Goal: Task Accomplishment & Management: Complete application form

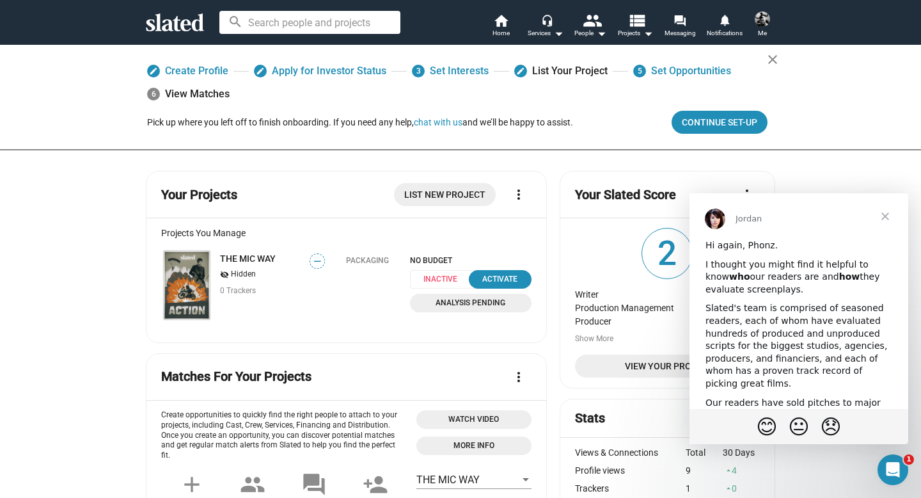
click at [452, 308] on span "Analysis Pending" at bounding box center [471, 302] width 106 height 13
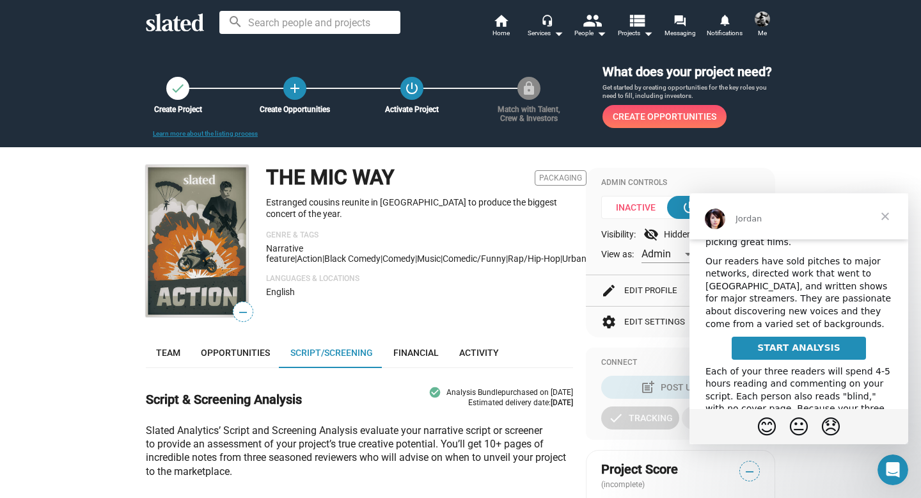
scroll to position [152, 0]
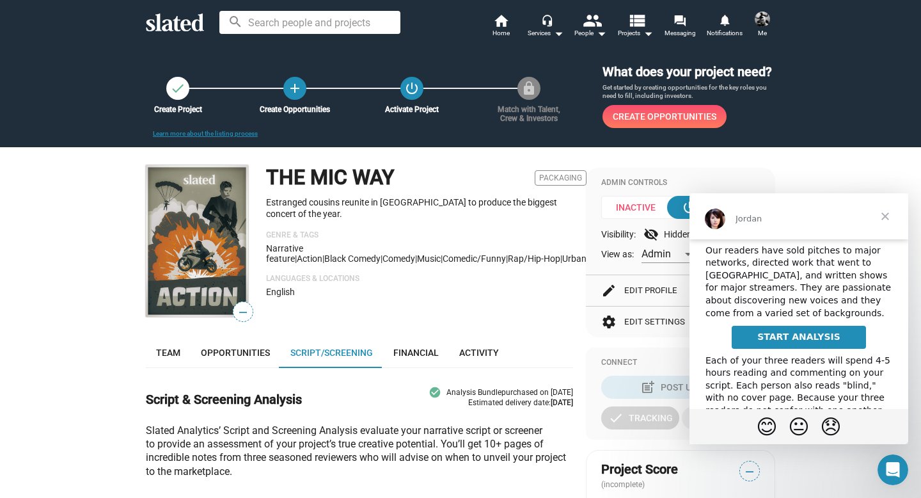
click at [783, 339] on span "START ANALYSIS" at bounding box center [798, 336] width 83 height 10
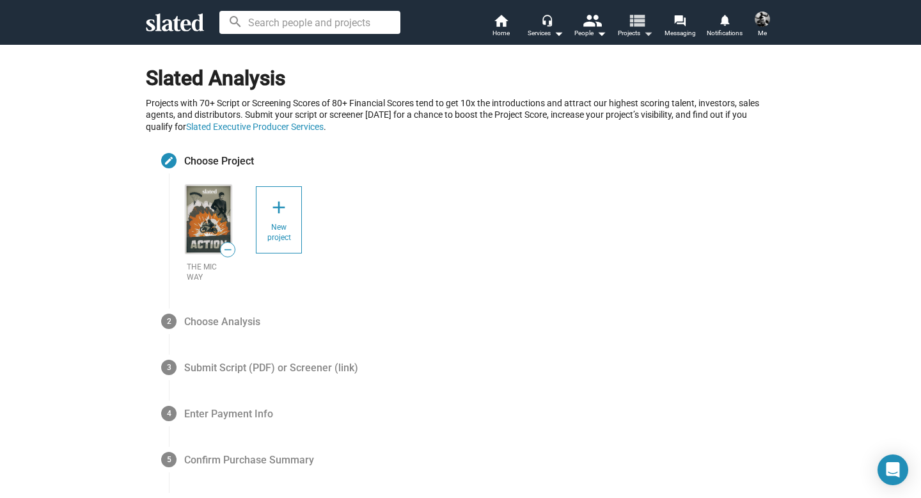
click at [641, 29] on mat-icon "view_list" at bounding box center [636, 20] width 19 height 19
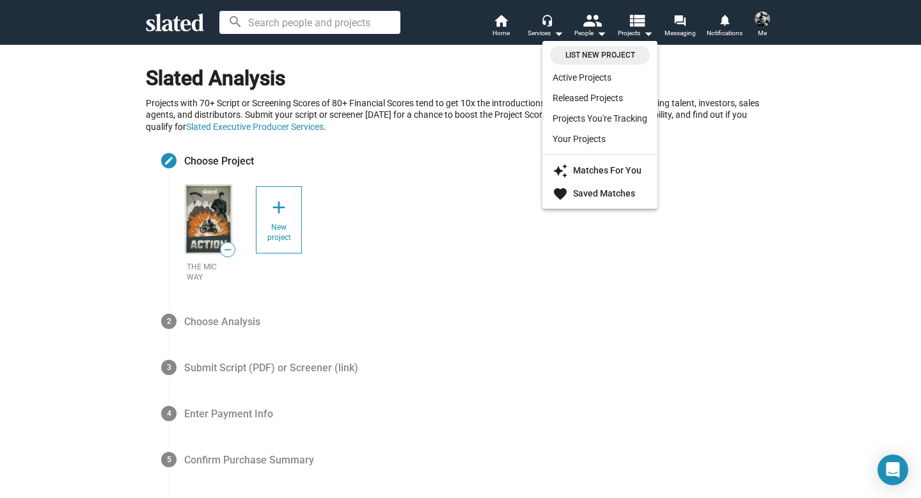
click at [549, 30] on div at bounding box center [460, 249] width 921 height 498
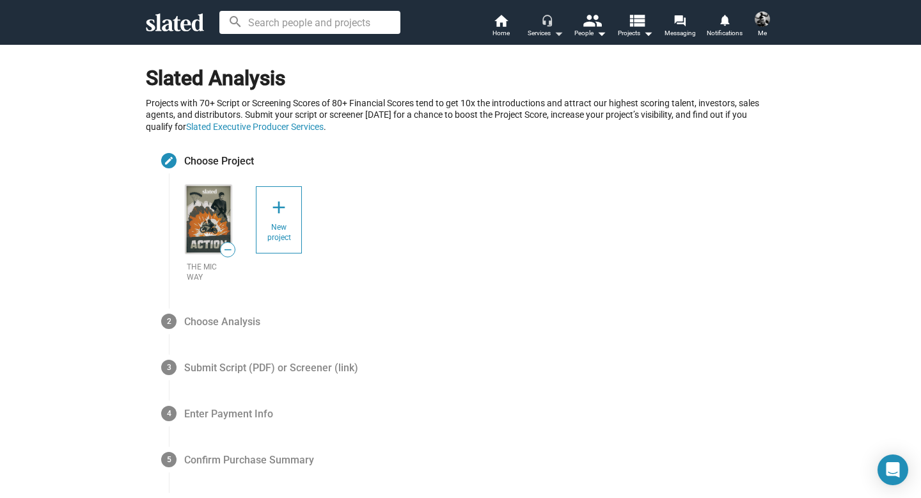
click at [549, 31] on div "Services arrow_drop_down" at bounding box center [546, 33] width 36 height 15
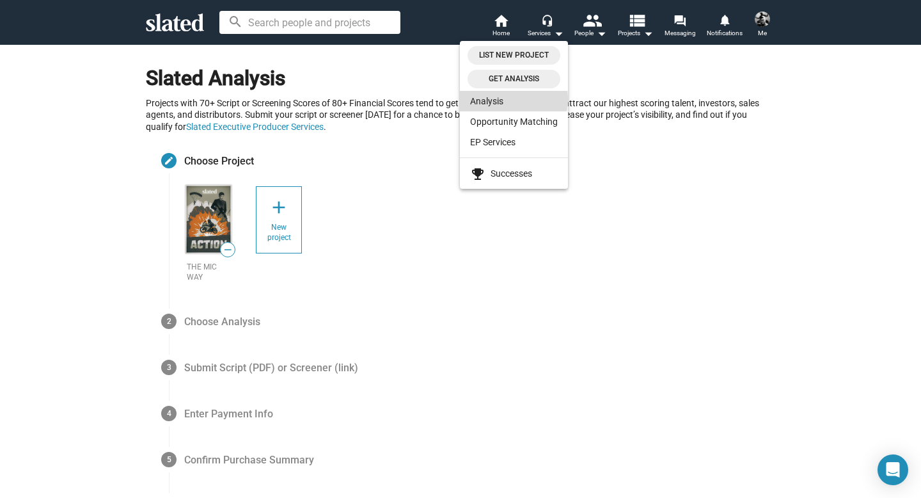
click at [514, 99] on link "Analysis" at bounding box center [514, 101] width 108 height 20
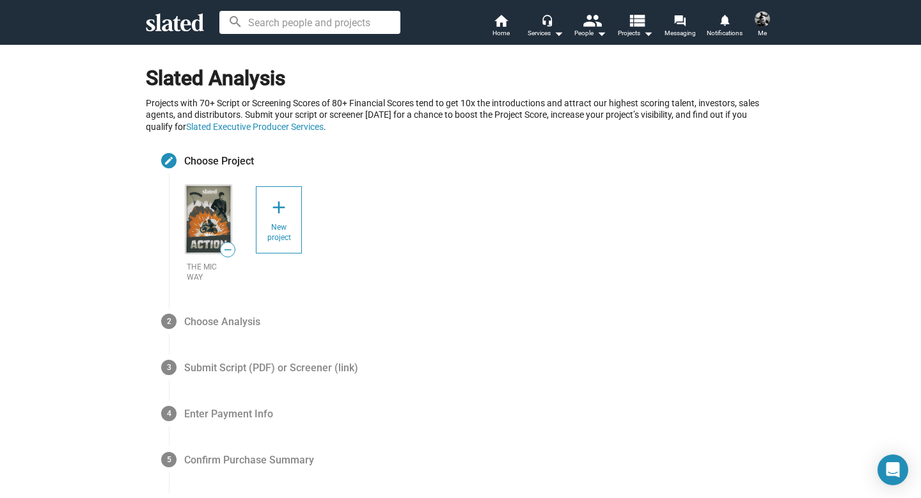
click at [759, 25] on img at bounding box center [762, 19] width 15 height 15
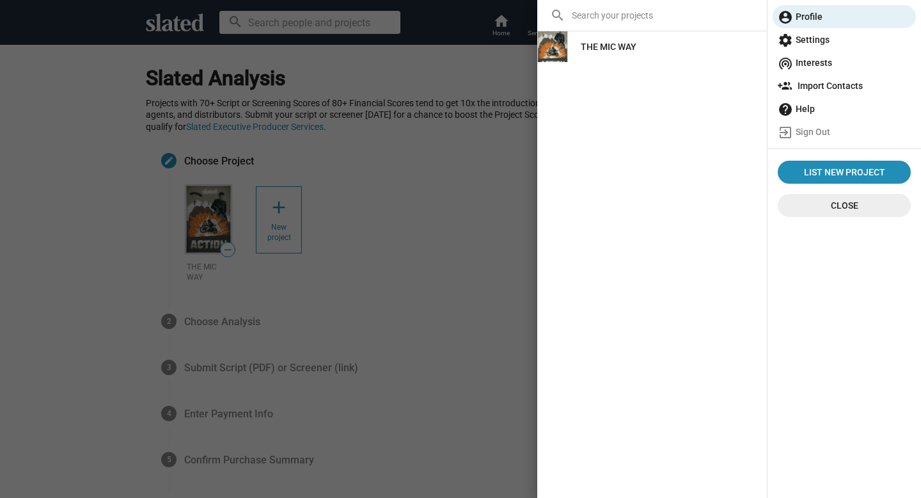
click at [597, 49] on div "THE MIC WAY" at bounding box center [609, 46] width 56 height 23
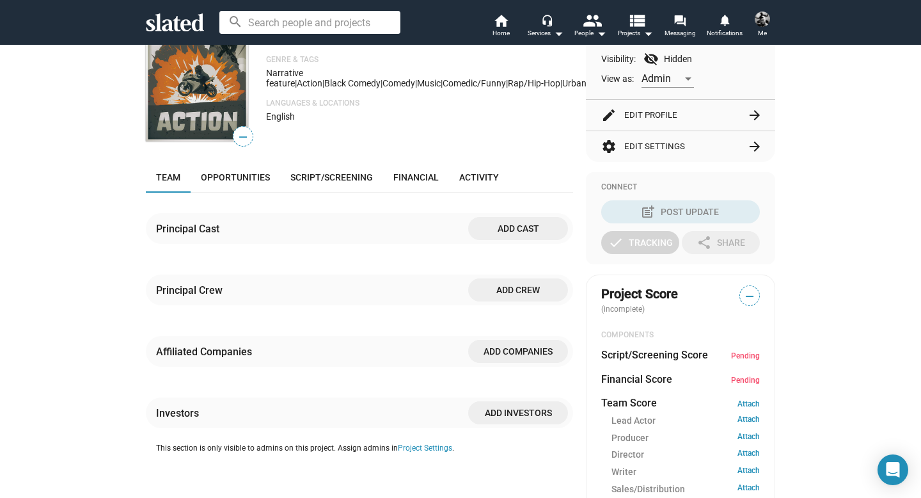
scroll to position [150, 0]
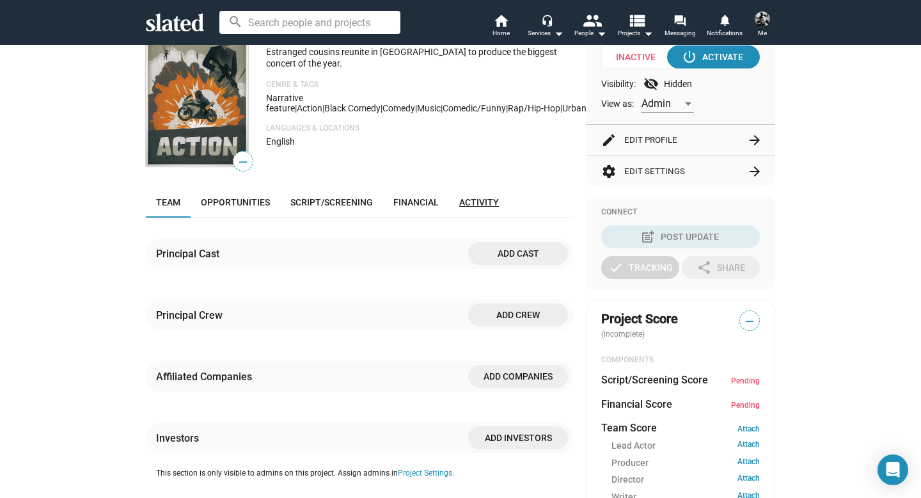
click at [476, 201] on span "Activity" at bounding box center [479, 202] width 40 height 10
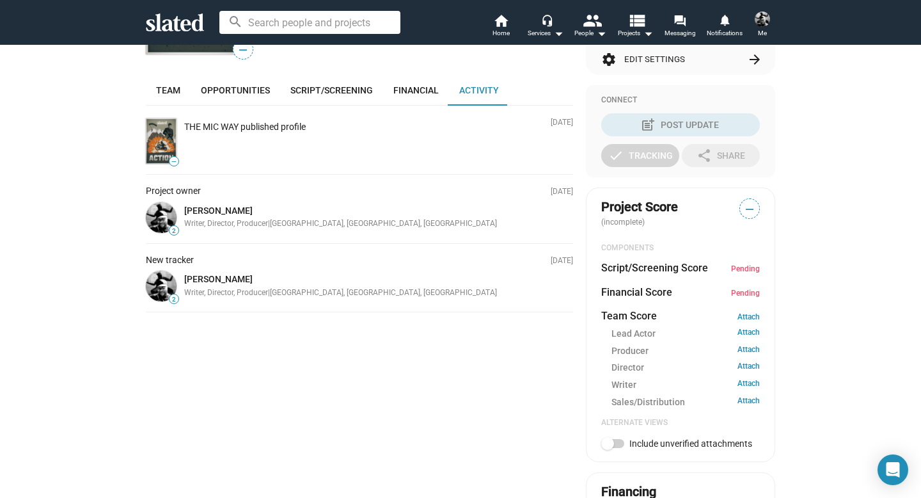
scroll to position [255, 0]
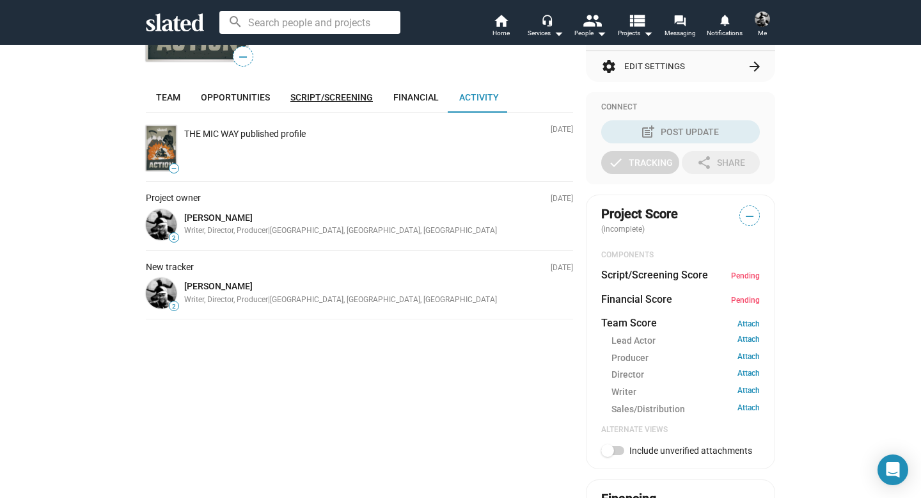
click at [363, 95] on span "Script/Screening" at bounding box center [331, 97] width 83 height 10
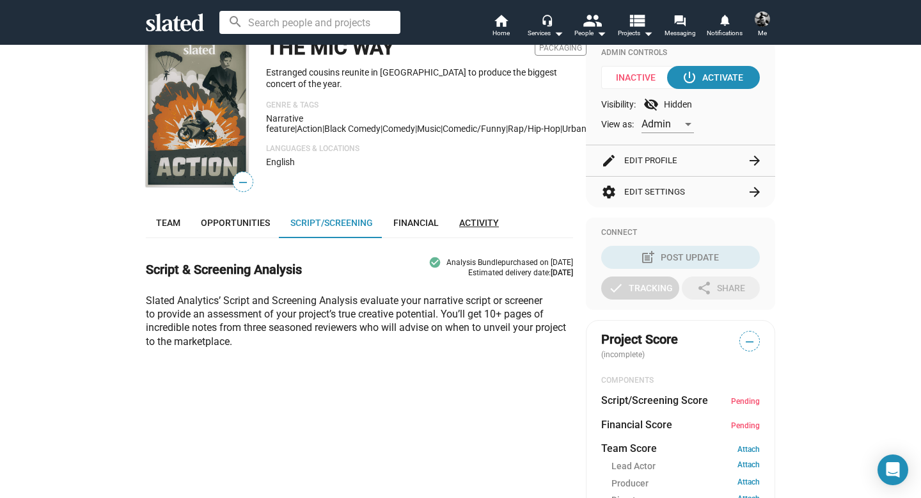
scroll to position [91, 0]
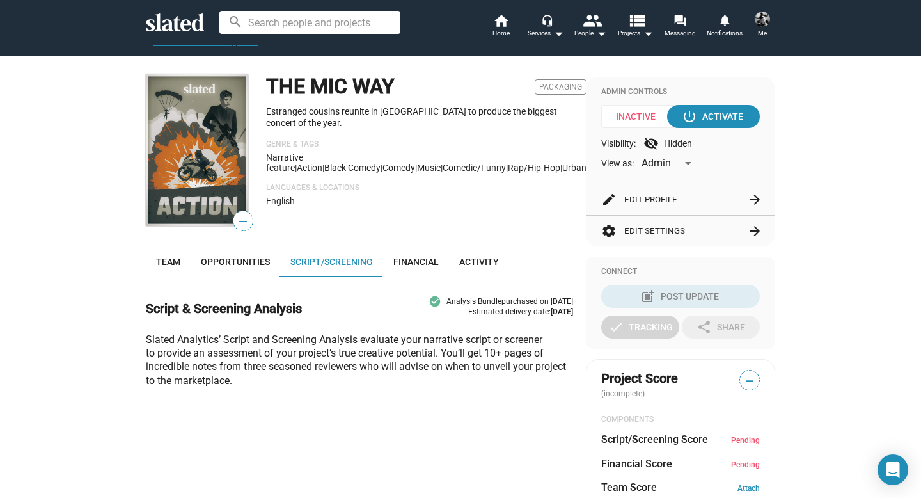
click at [242, 219] on span "—" at bounding box center [242, 221] width 19 height 17
click at [184, 156] on img at bounding box center [197, 150] width 102 height 152
click at [219, 177] on img at bounding box center [197, 150] width 102 height 152
click at [177, 264] on span "Team" at bounding box center [168, 261] width 24 height 10
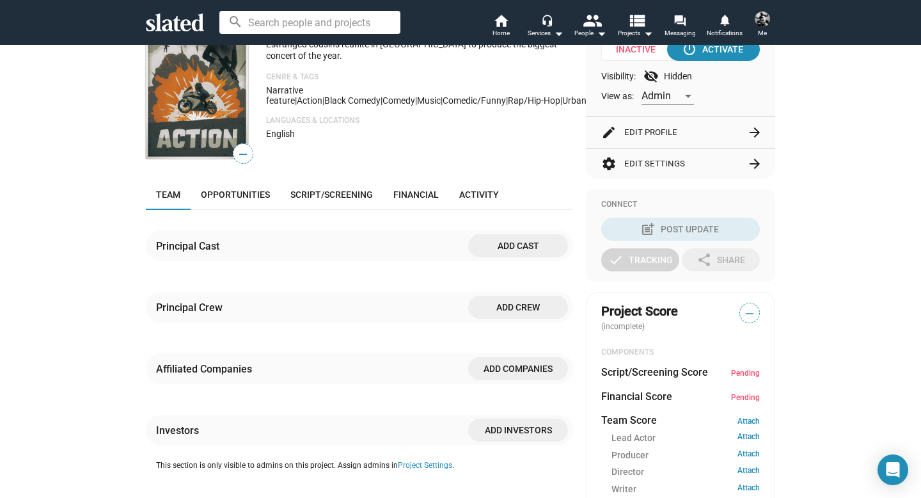
scroll to position [153, 0]
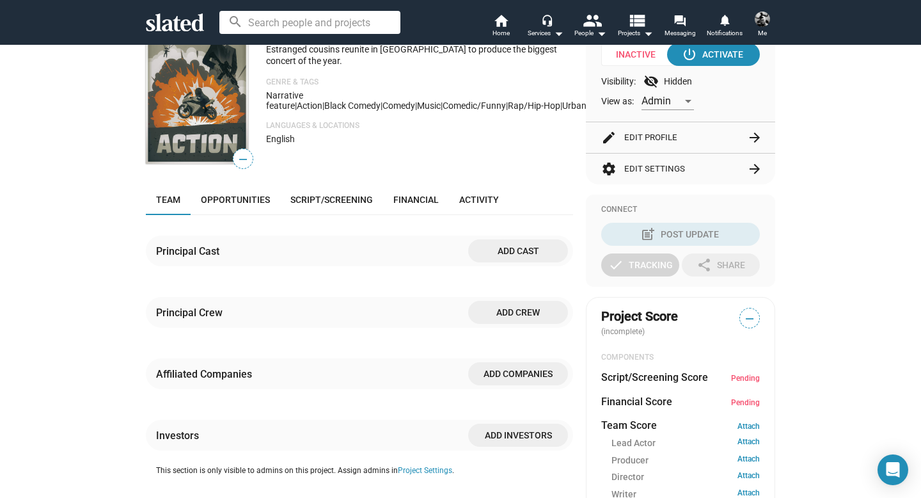
click at [491, 250] on span "Add cast" at bounding box center [517, 250] width 79 height 23
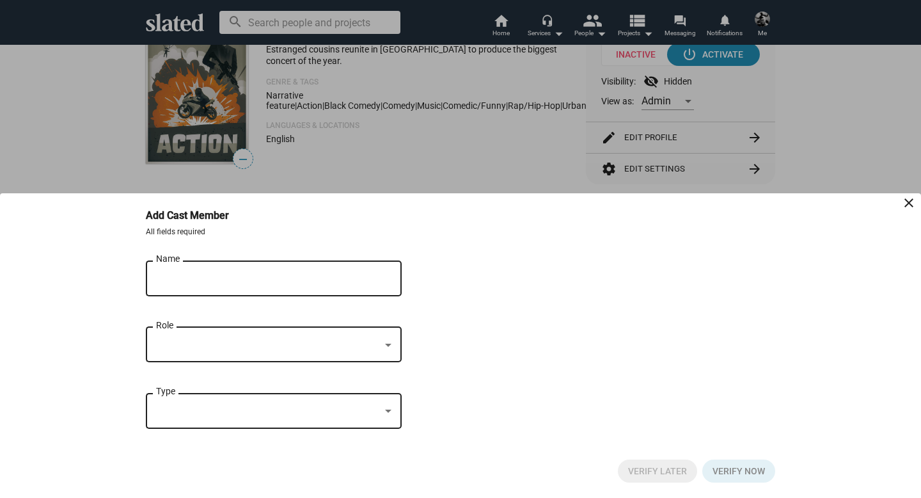
click at [281, 270] on div "Name" at bounding box center [264, 277] width 217 height 38
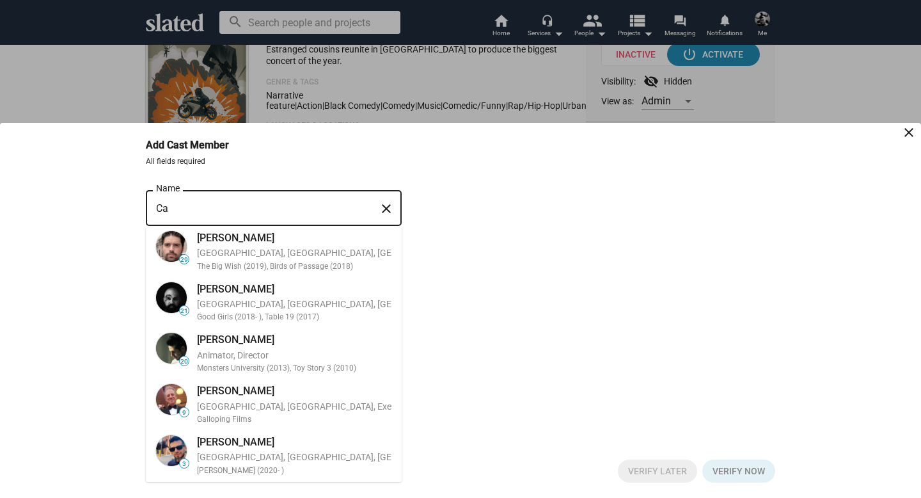
type input "C"
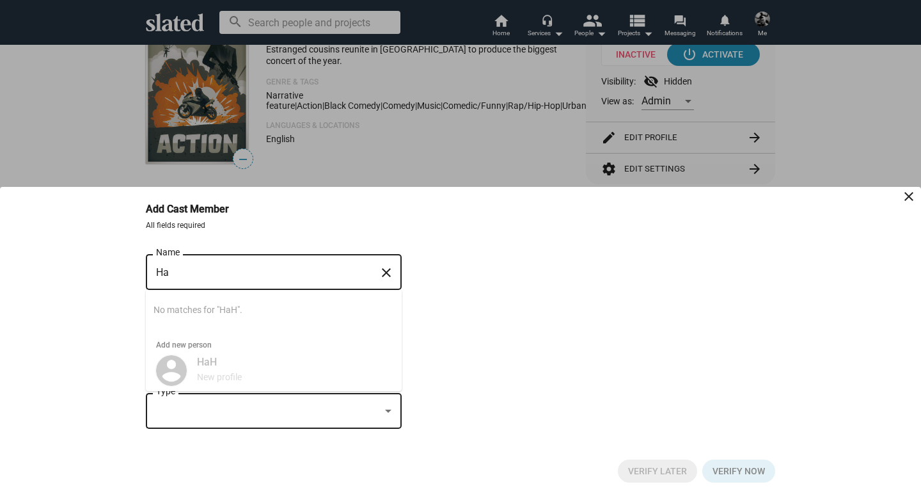
type input "H"
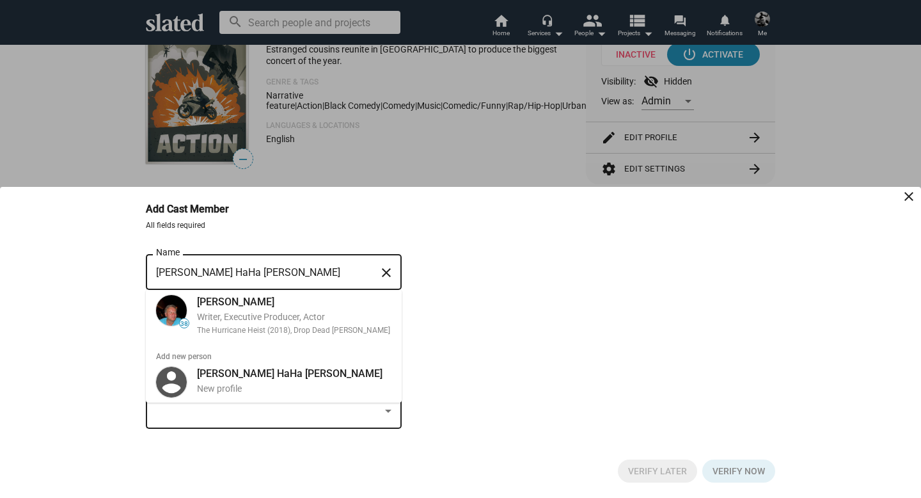
click at [256, 274] on input "[PERSON_NAME] HaHa [PERSON_NAME]" at bounding box center [264, 273] width 217 height 12
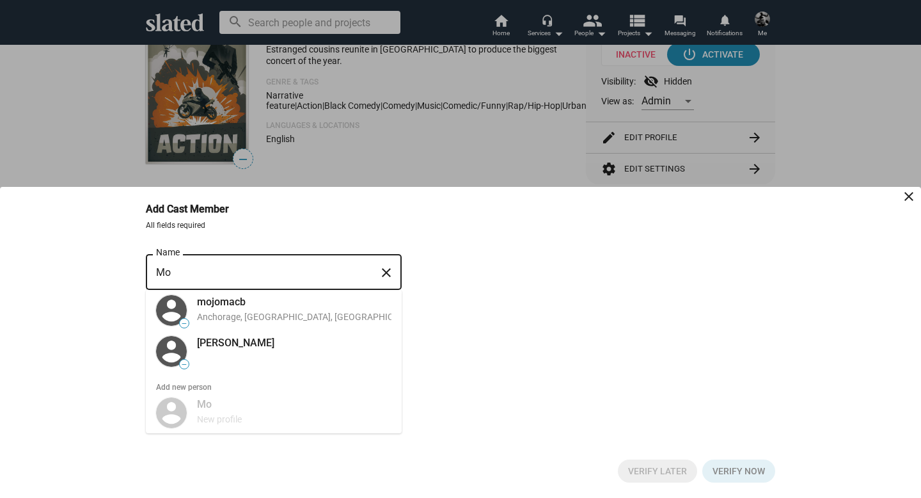
type input "M"
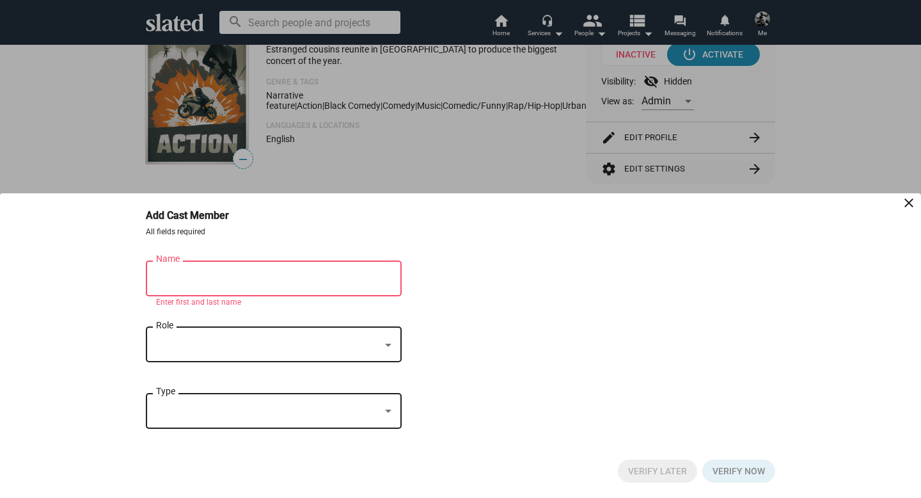
click at [304, 329] on div "Role" at bounding box center [273, 343] width 235 height 38
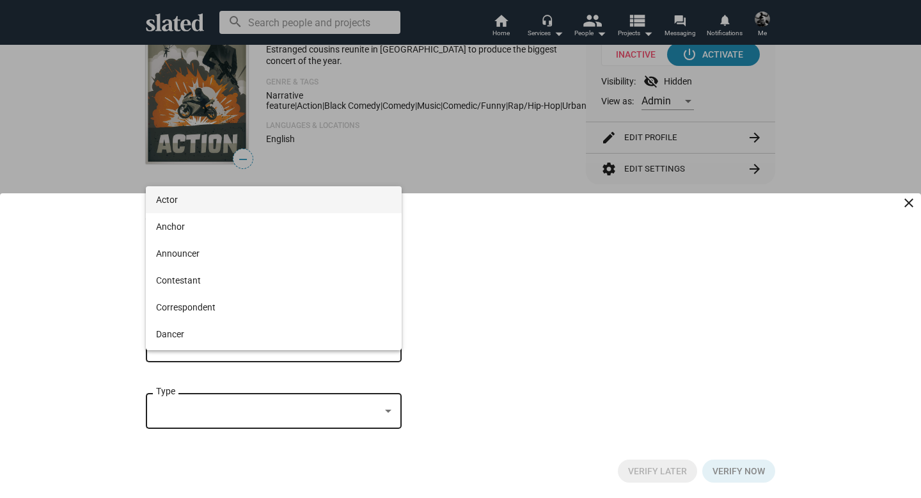
click at [218, 196] on span "Actor" at bounding box center [273, 199] width 235 height 27
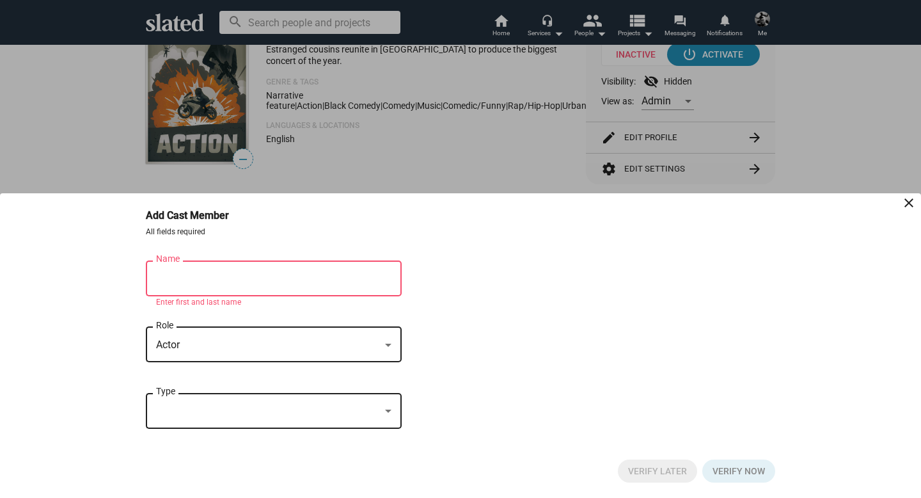
click at [238, 271] on div "Name" at bounding box center [264, 277] width 217 height 38
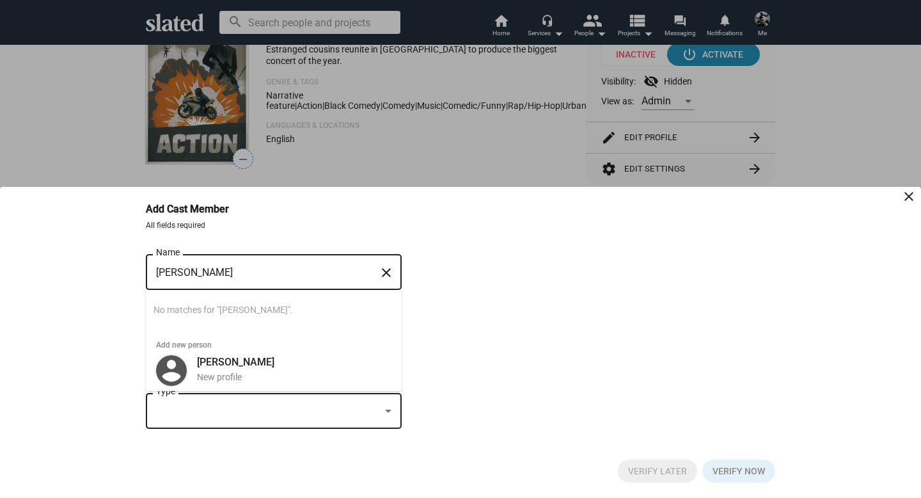
type input "[PERSON_NAME]"
click at [482, 310] on div "[PERSON_NAME] Name close Searching… No matches for "[PERSON_NAME]". Add new per…" at bounding box center [460, 347] width 629 height 193
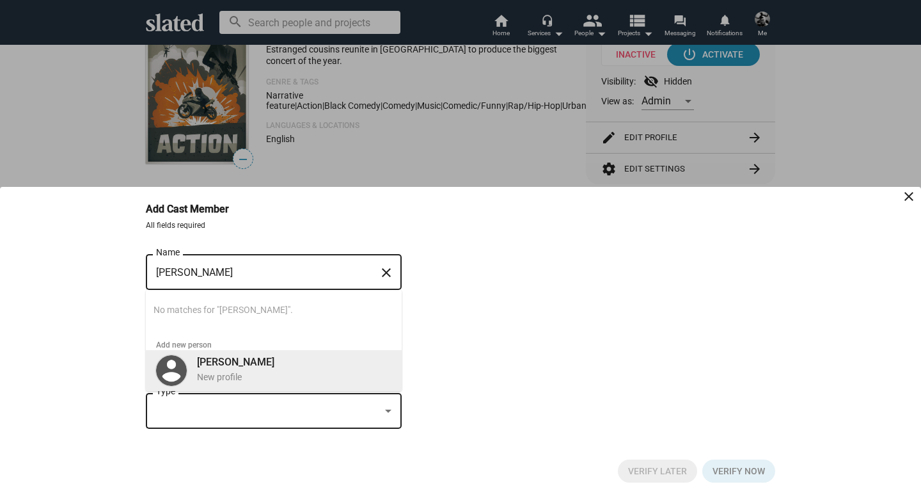
click at [175, 365] on img at bounding box center [171, 370] width 31 height 31
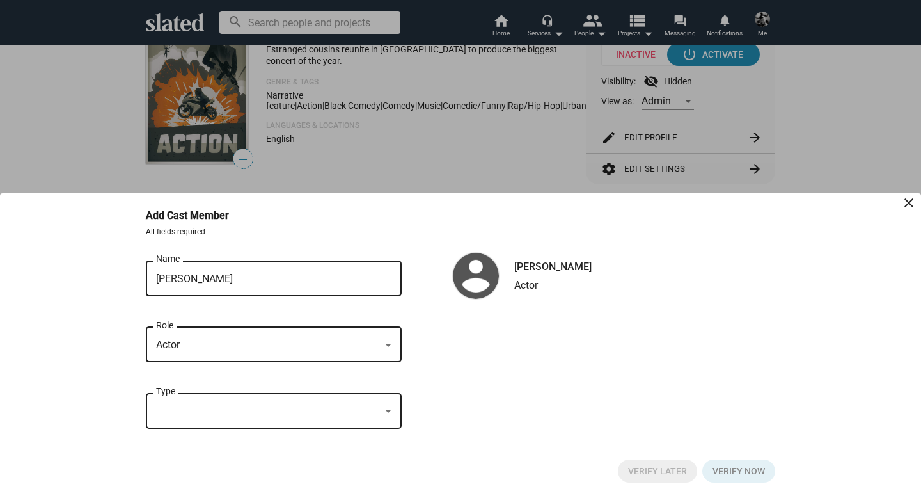
click at [485, 271] on div at bounding box center [476, 276] width 46 height 46
click at [211, 390] on div "Type" at bounding box center [273, 409] width 235 height 38
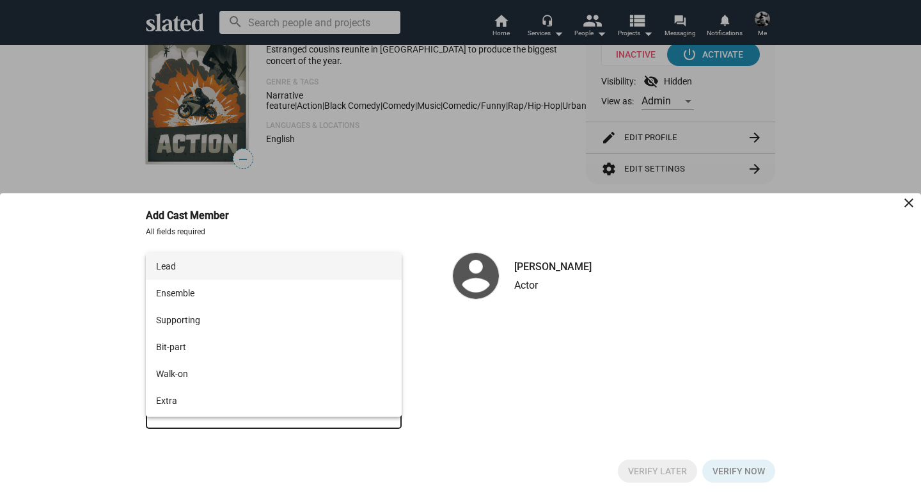
click at [233, 265] on span "Lead" at bounding box center [273, 266] width 235 height 27
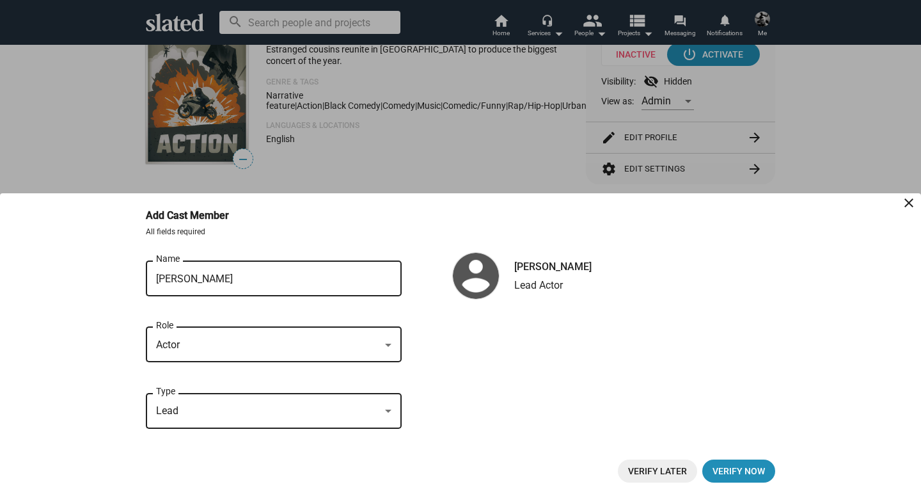
click at [539, 274] on div "[PERSON_NAME] Lead Actor" at bounding box center [546, 276] width 90 height 33
click at [347, 274] on input "[PERSON_NAME]" at bounding box center [264, 279] width 217 height 12
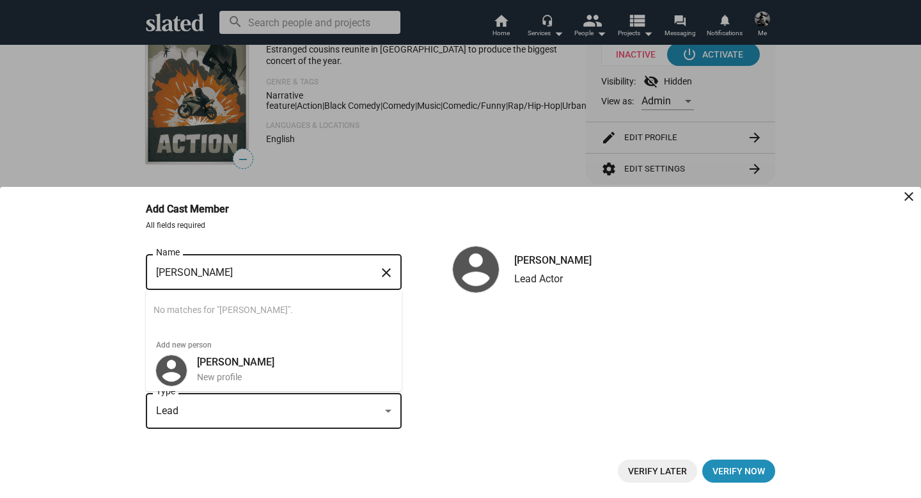
click at [177, 271] on input "[PERSON_NAME]" at bounding box center [264, 273] width 217 height 12
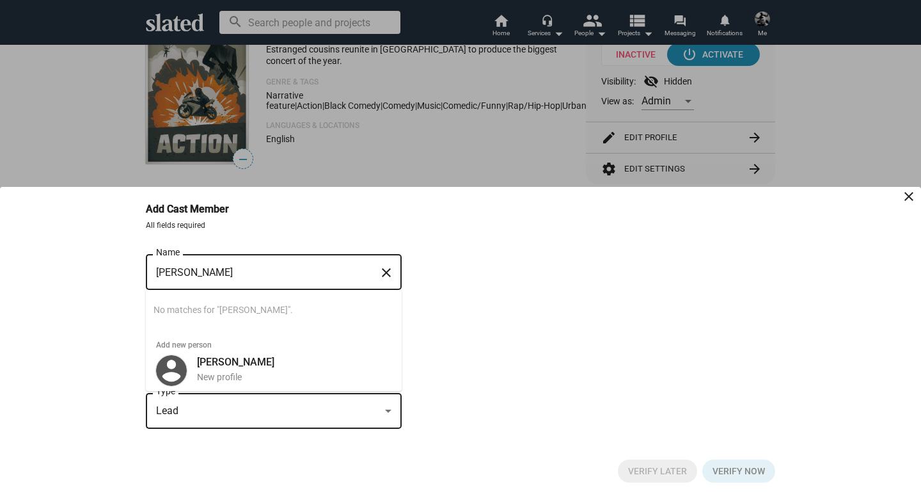
type input "[PERSON_NAME]"
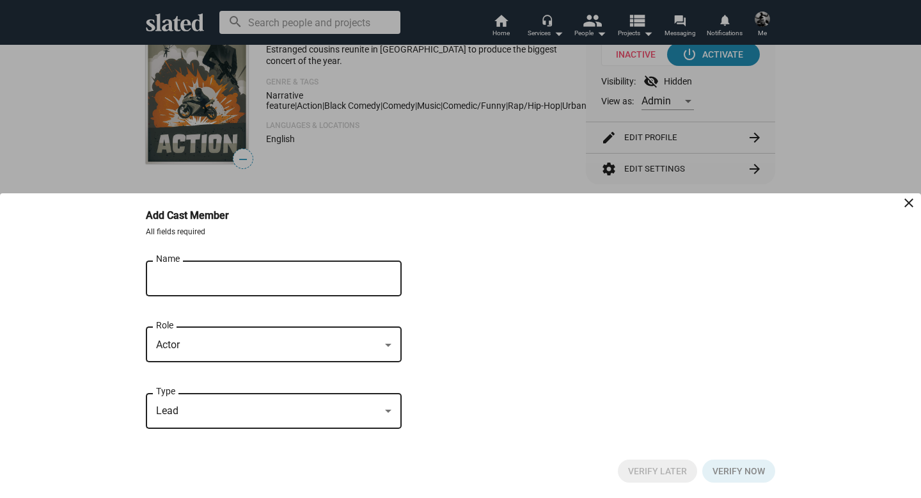
click at [455, 367] on div "[PERSON_NAME] Name close Still searching… No matches for "[PERSON_NAME]". Add n…" at bounding box center [460, 351] width 629 height 186
click at [906, 201] on mat-icon "close" at bounding box center [908, 202] width 15 height 15
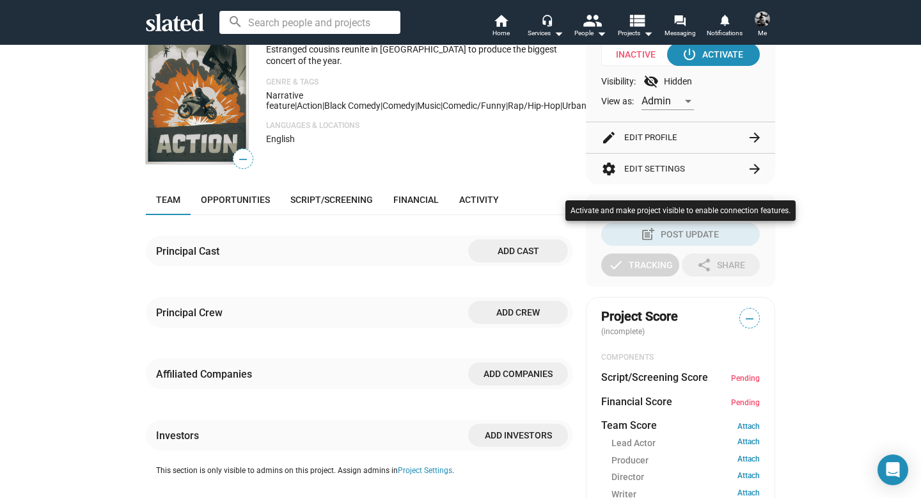
click at [492, 251] on div at bounding box center [460, 249] width 921 height 498
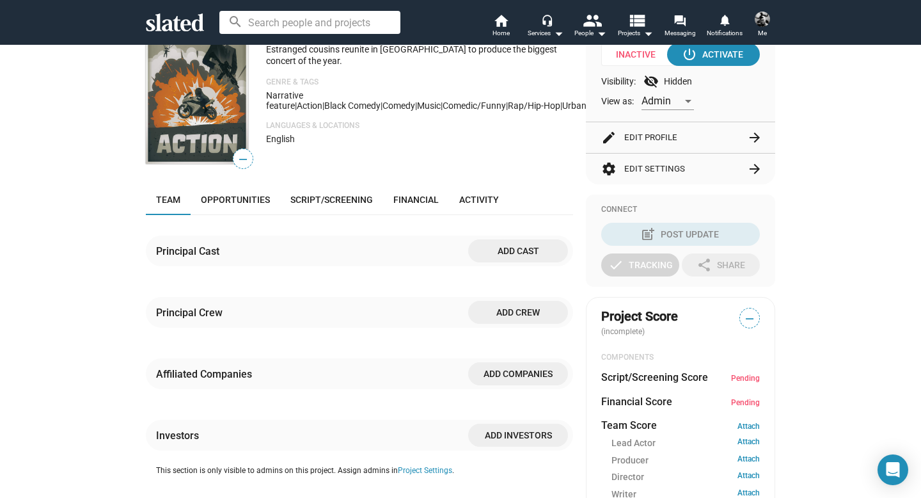
click at [492, 248] on span "Add cast" at bounding box center [517, 250] width 79 height 23
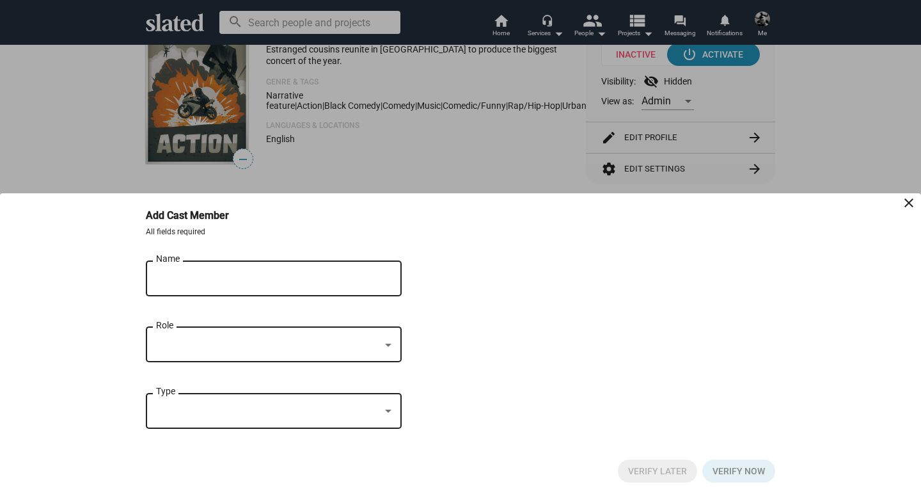
click at [290, 267] on div "Name" at bounding box center [264, 277] width 217 height 38
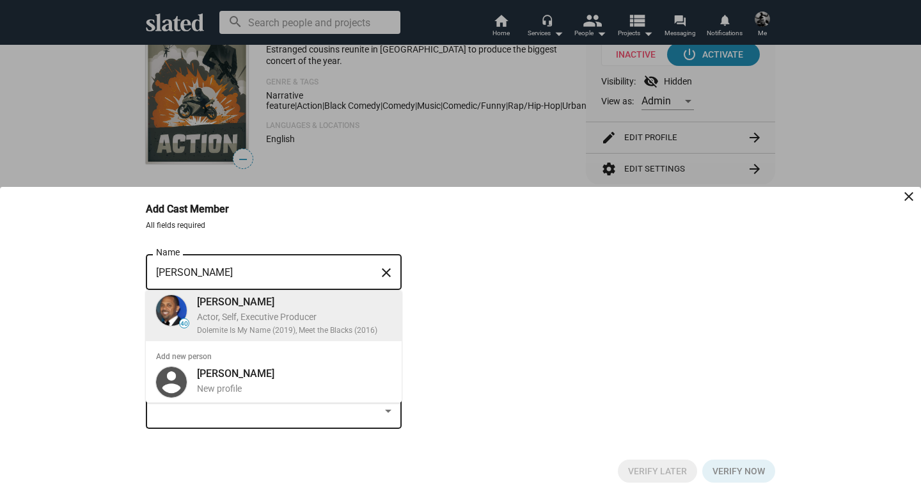
type input "[PERSON_NAME]"
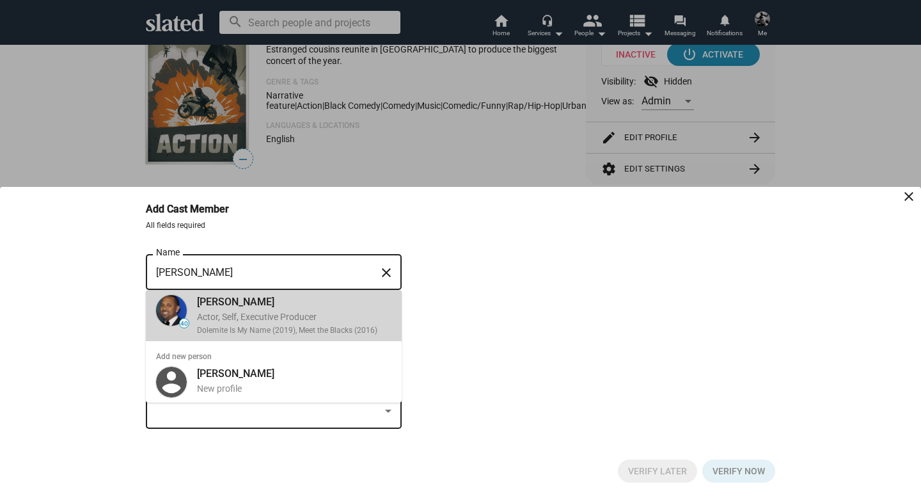
click at [288, 314] on div "Actor, Self, Executive Producer" at bounding box center [294, 317] width 194 height 12
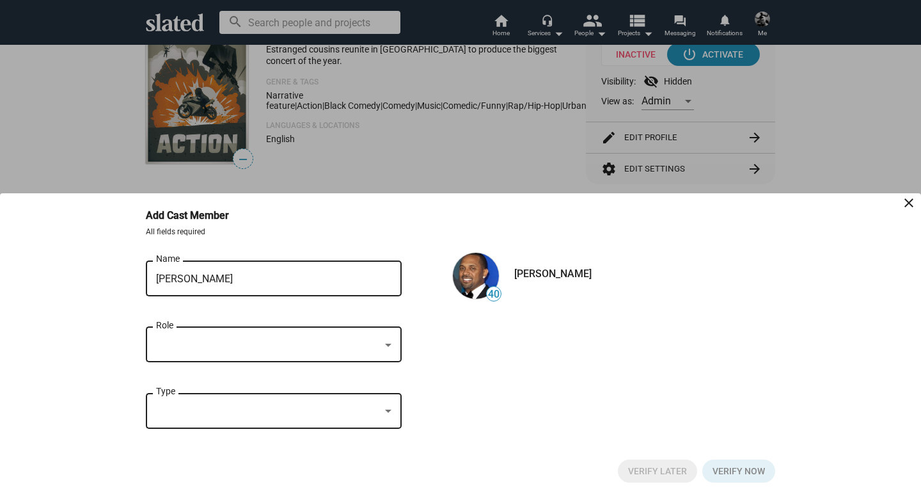
click at [508, 264] on div "40 [PERSON_NAME]" at bounding box center [497, 275] width 190 height 51
click at [487, 270] on img at bounding box center [476, 276] width 46 height 46
click at [911, 200] on mat-icon "close" at bounding box center [908, 202] width 15 height 15
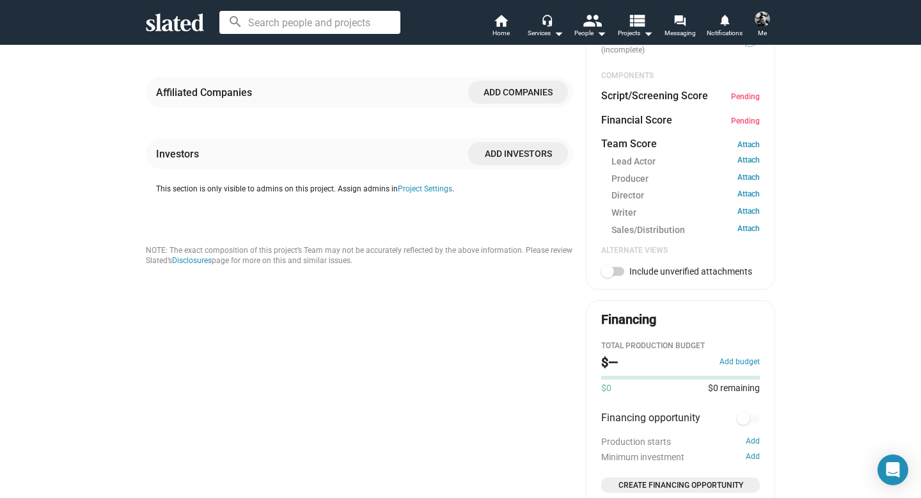
scroll to position [0, 0]
